Goal: Find specific page/section: Find specific page/section

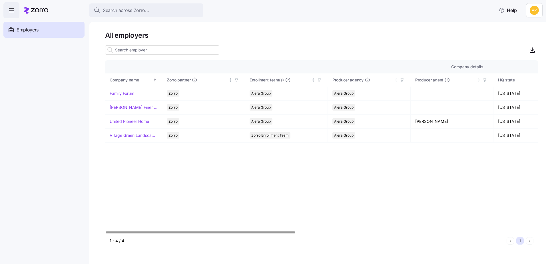
click at [33, 12] on icon at bounding box center [36, 10] width 24 height 7
click at [14, 10] on icon "button" at bounding box center [11, 10] width 7 height 7
